Goal: Find specific page/section: Find specific page/section

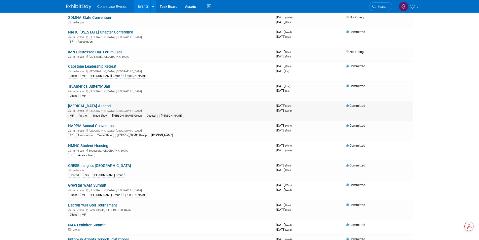
click at [79, 104] on link "[MEDICAL_DATA] Ascend" at bounding box center [89, 106] width 42 height 5
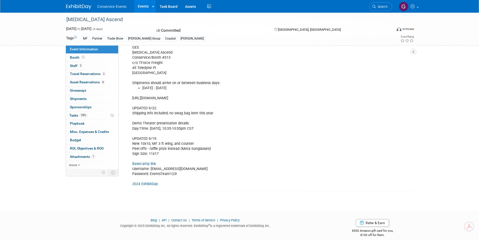
scroll to position [151, 0]
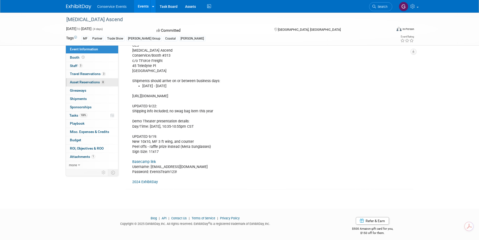
click at [95, 80] on span "Asset Reservations 8" at bounding box center [87, 82] width 35 height 4
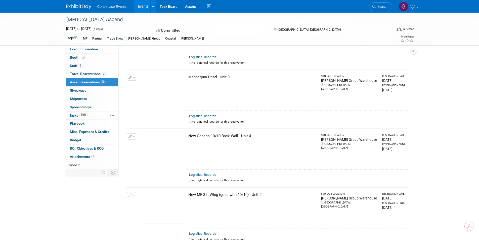
scroll to position [176, 0]
